Goal: Task Accomplishment & Management: Complete application form

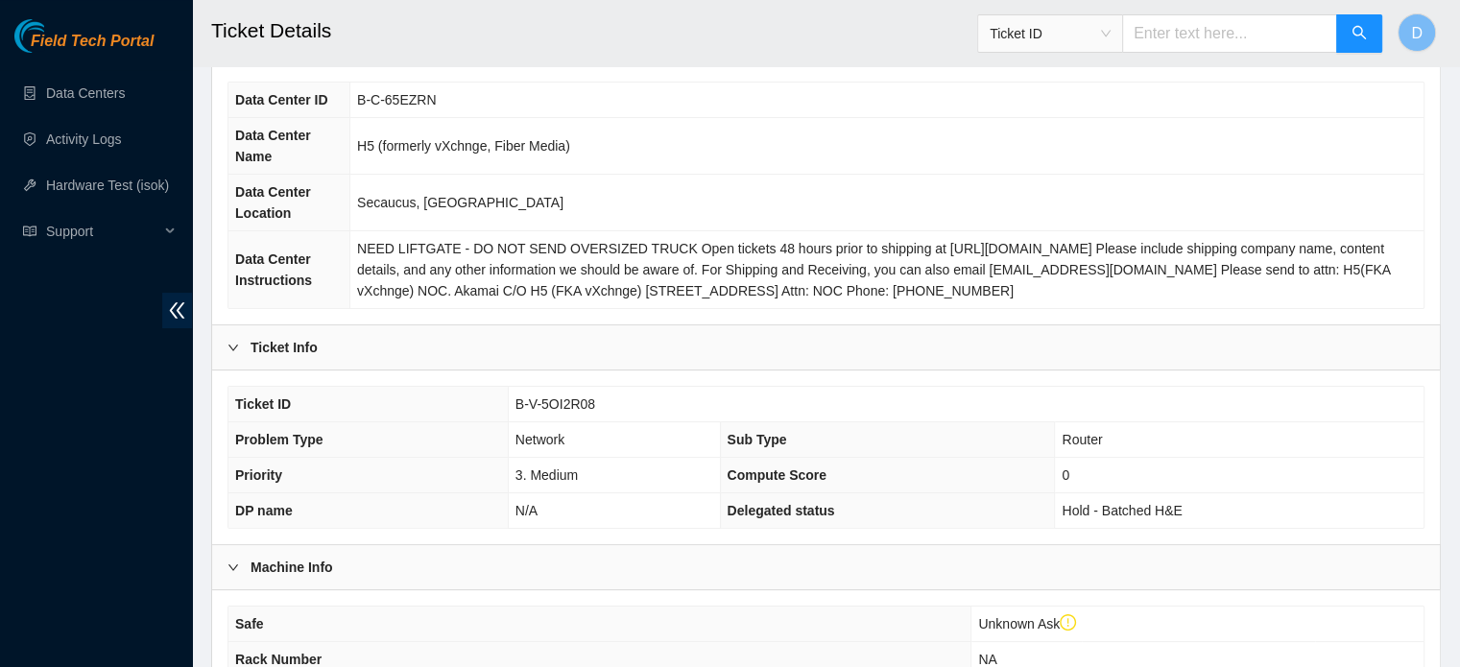
scroll to position [192, 0]
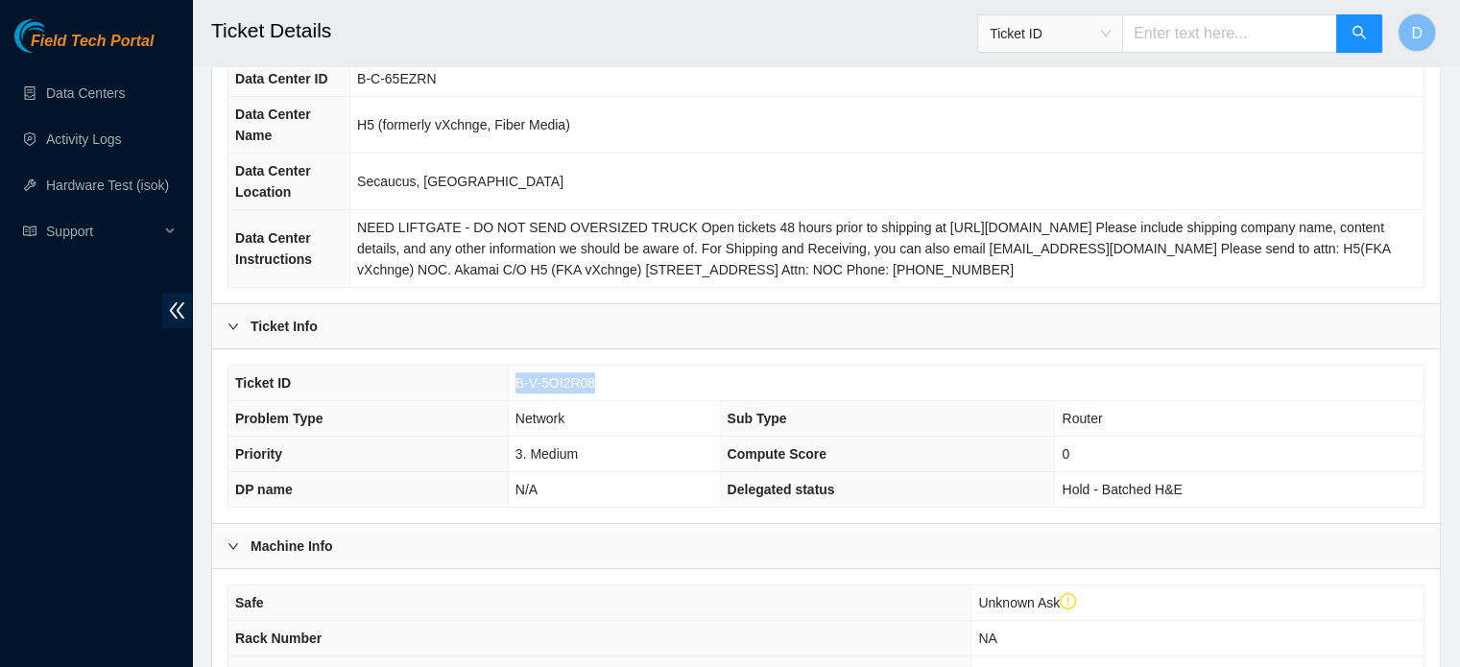
drag, startPoint x: 514, startPoint y: 374, endPoint x: 599, endPoint y: 381, distance: 85.7
click at [599, 381] on td "B-V-5OI2R08" at bounding box center [966, 384] width 916 height 36
copy span "B-V-5OI2R08"
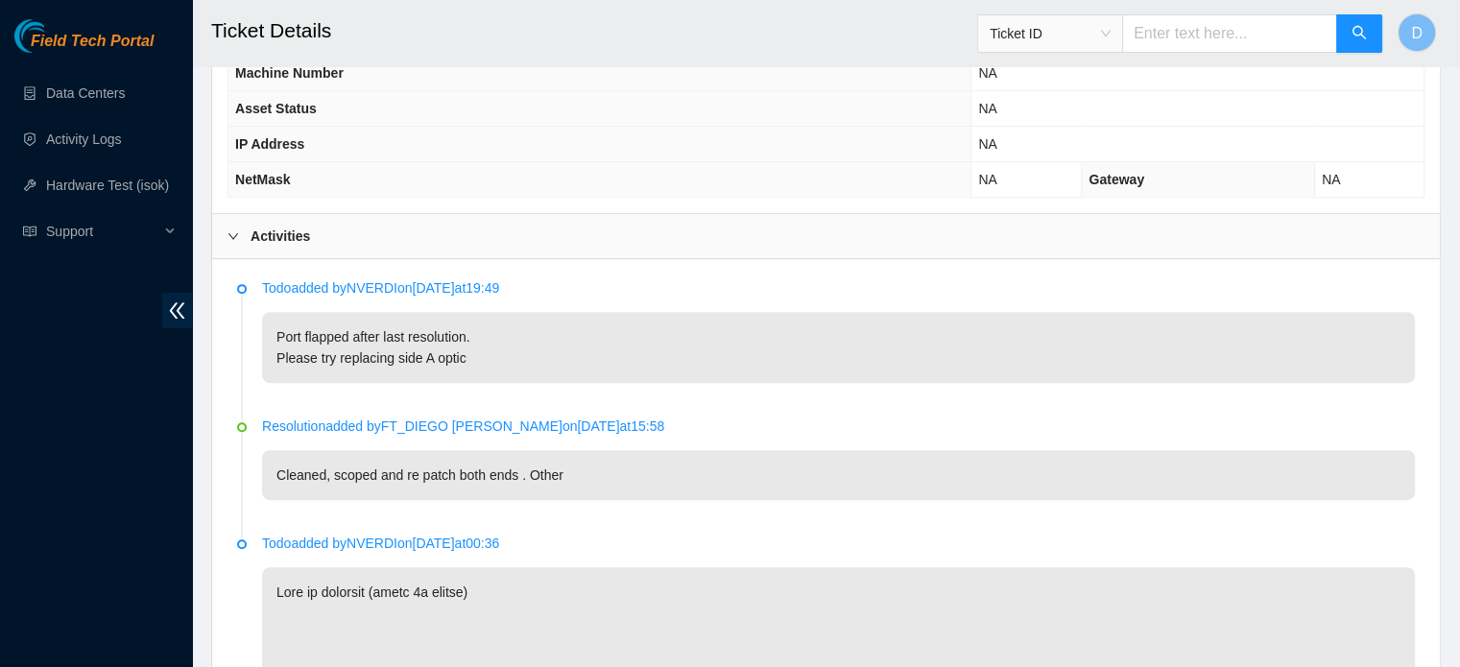
scroll to position [864, 0]
drag, startPoint x: 334, startPoint y: 354, endPoint x: 475, endPoint y: 355, distance: 141.2
click at [475, 355] on p "Port flapped after last resolution. Please try replacing side A optic" at bounding box center [838, 347] width 1153 height 71
copy p "replacing side A optic"
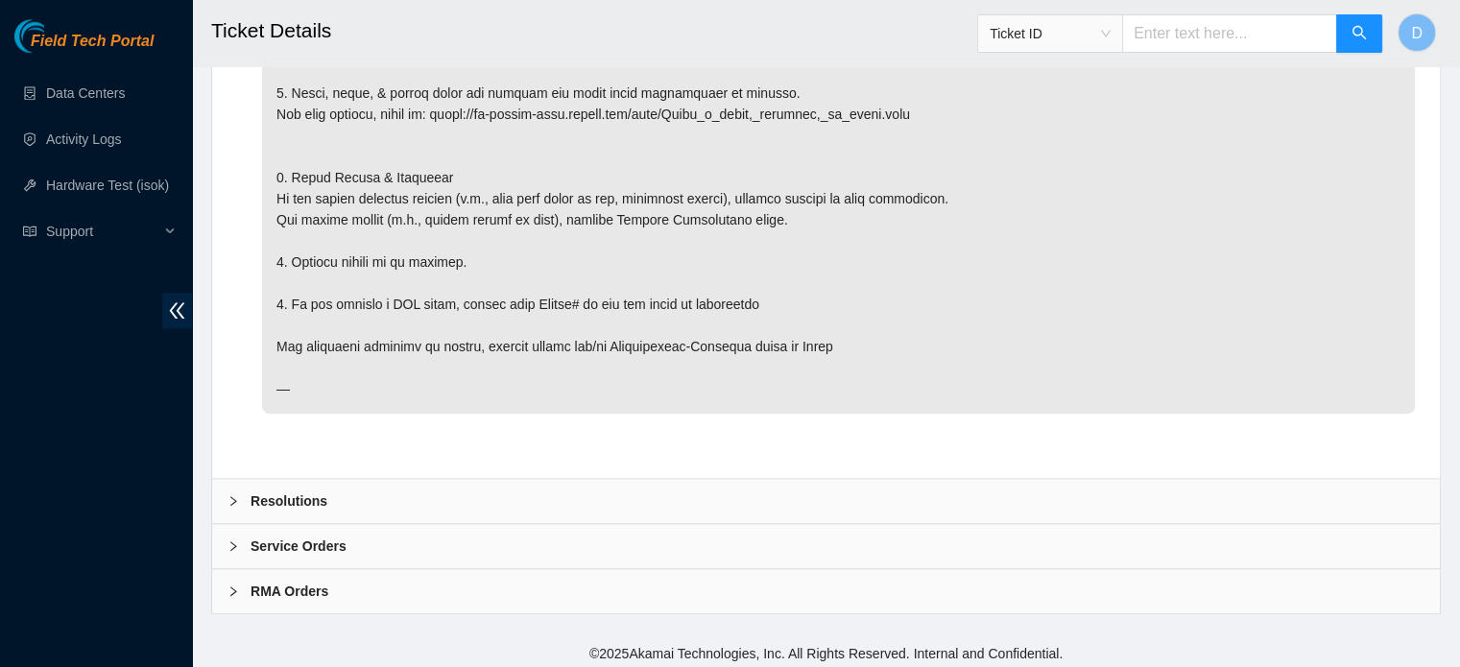
click at [321, 479] on div "Resolutions" at bounding box center [826, 501] width 1228 height 44
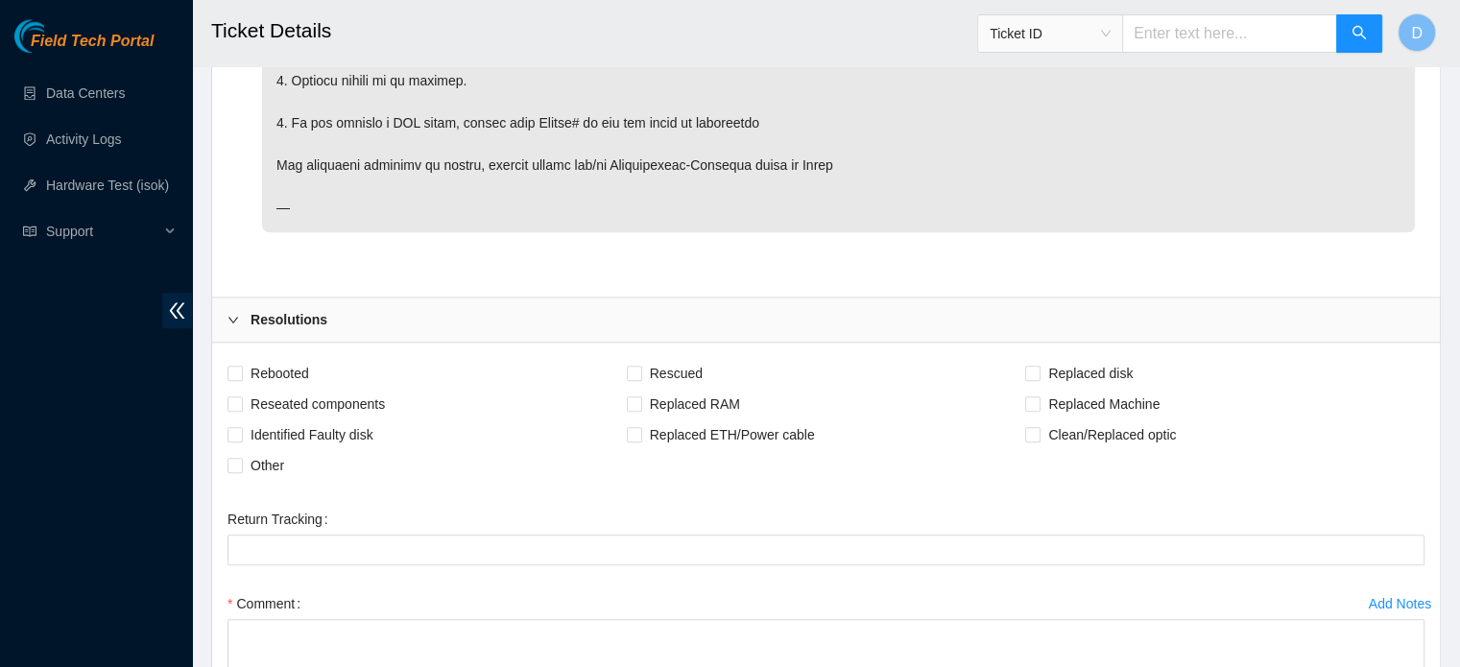
scroll to position [2239, 0]
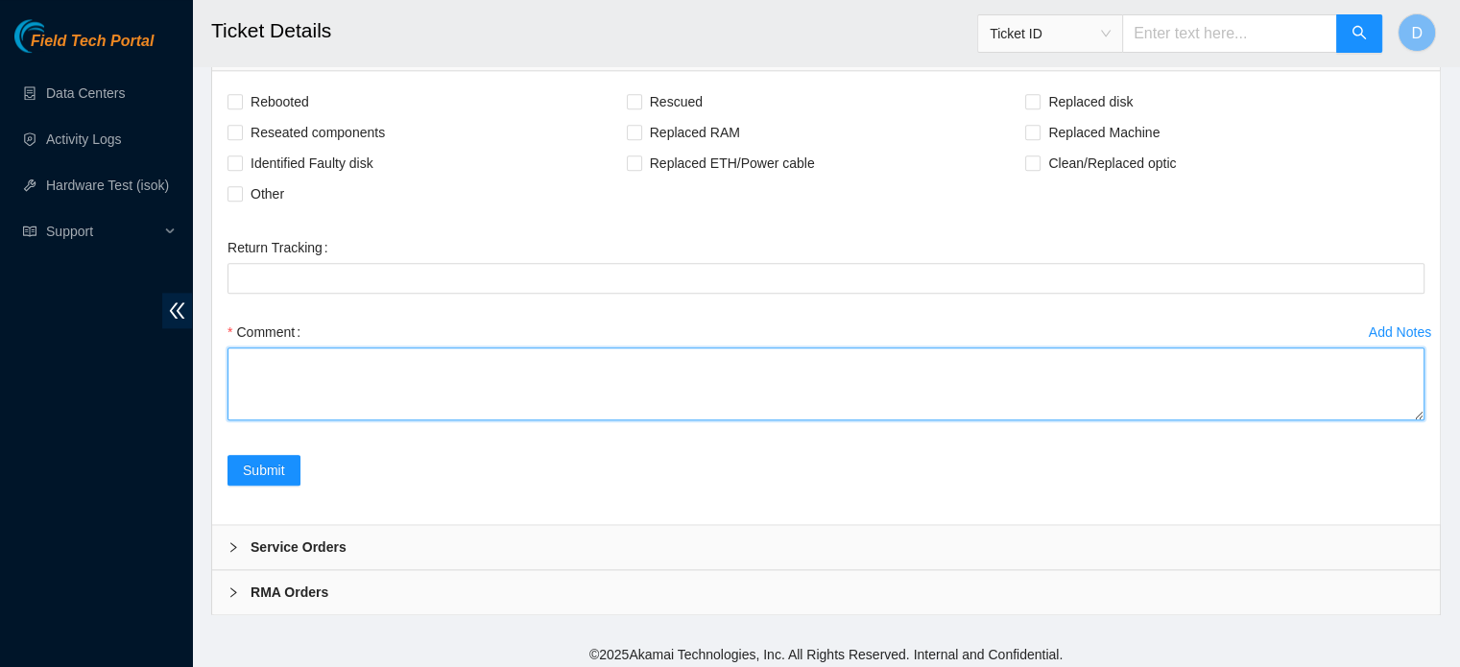
click at [314, 404] on textarea "Comment" at bounding box center [826, 384] width 1197 height 73
paste textarea "replacing side A optic"
click at [292, 353] on textarea "replacing side A optic" at bounding box center [826, 384] width 1197 height 73
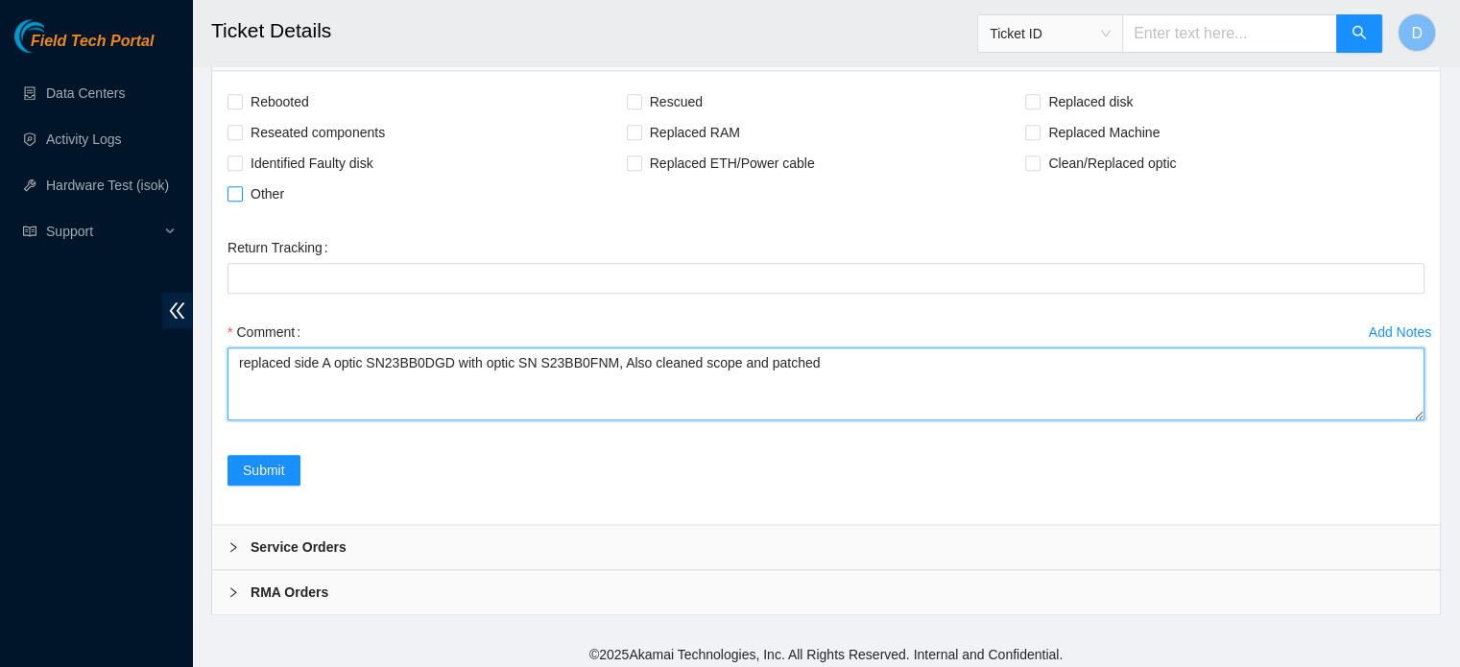
type textarea "replaced side A optic SN23BB0DGD with optic SN S23BB0FNM, Also cleaned scope an…"
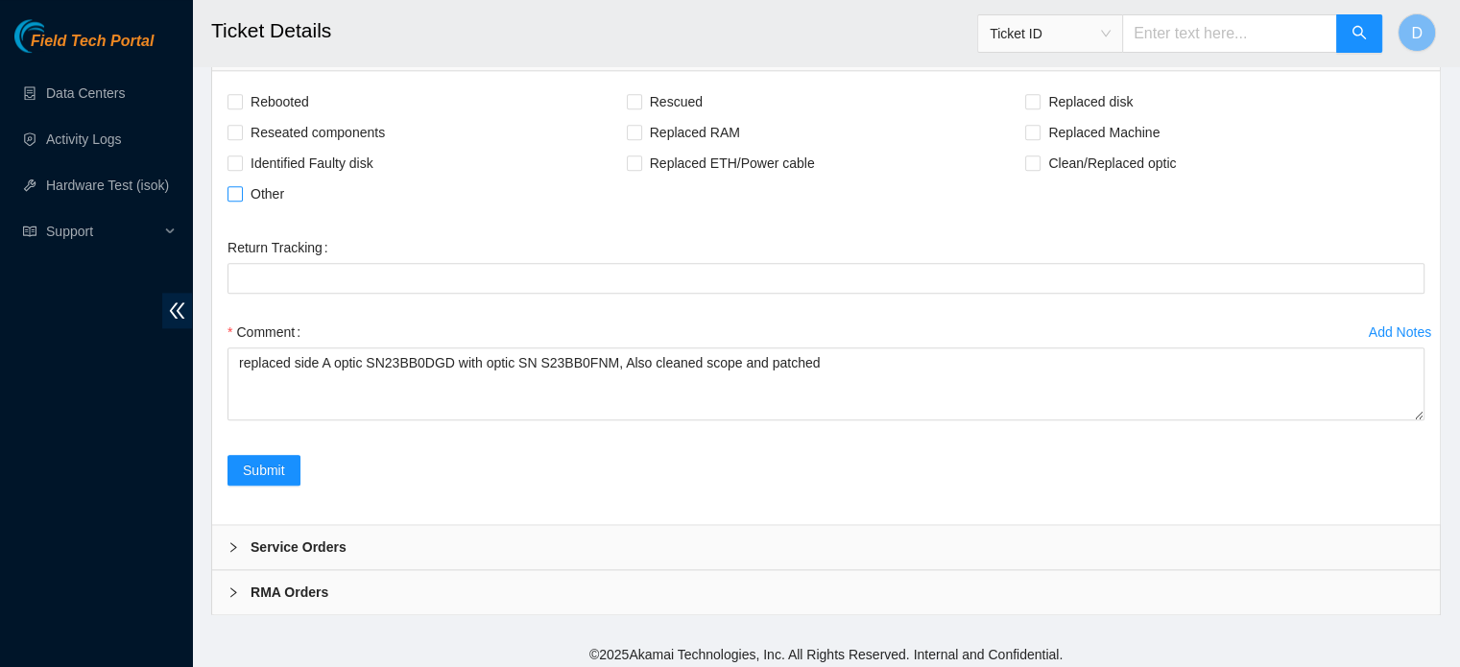
click at [261, 188] on span "Other" at bounding box center [267, 194] width 49 height 31
click at [241, 188] on input "Other" at bounding box center [234, 192] width 13 height 13
checkbox input "true"
click at [264, 460] on span "Submit" at bounding box center [264, 470] width 42 height 21
